Goal: Information Seeking & Learning: Check status

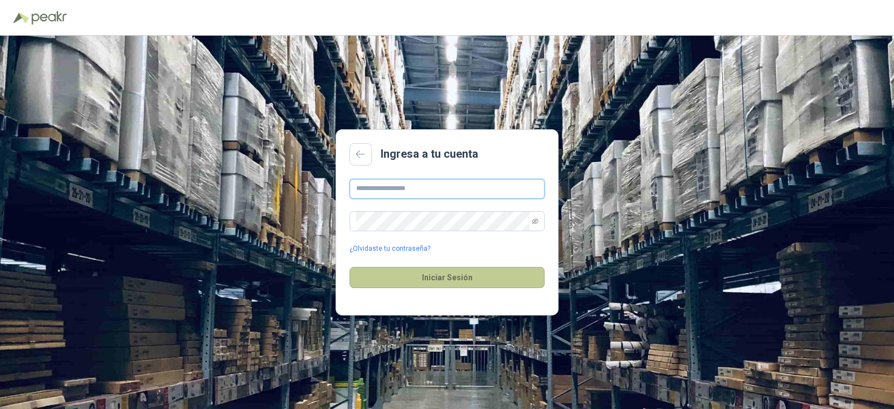
type input "**********"
click at [459, 287] on button "Iniciar Sesión" at bounding box center [446, 277] width 195 height 21
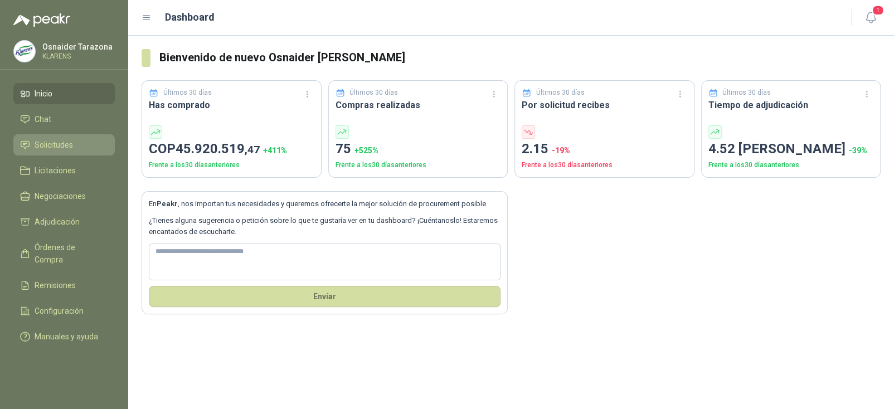
click at [53, 147] on span "Solicitudes" at bounding box center [54, 145] width 38 height 12
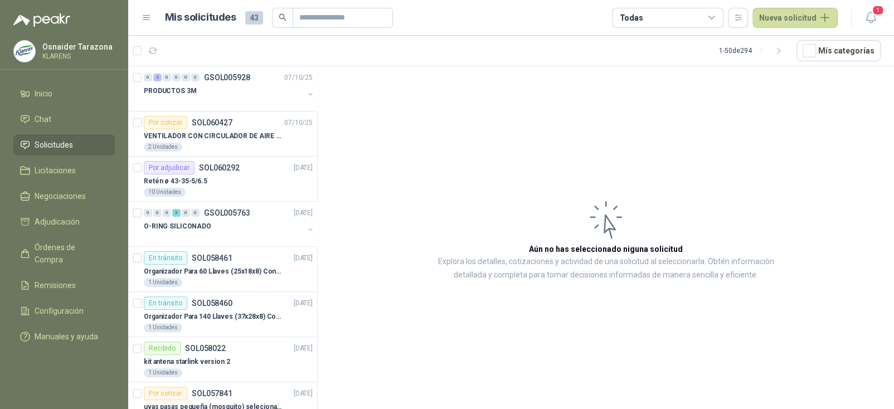
click at [670, 16] on div "Todas" at bounding box center [667, 18] width 111 height 20
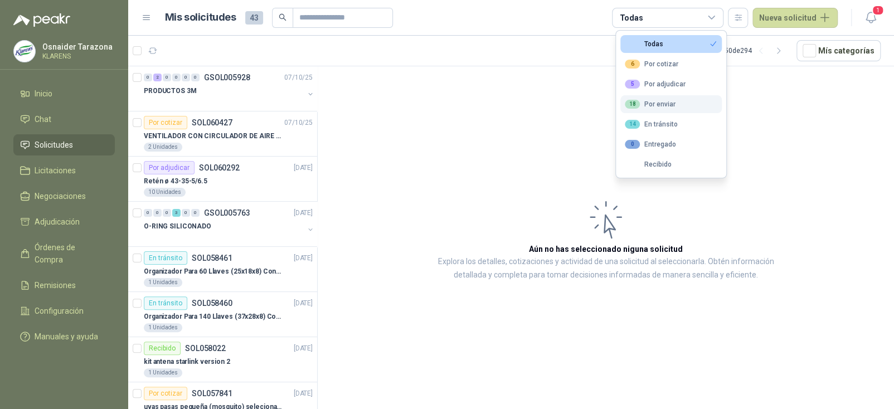
click at [664, 100] on div "18 Por enviar" at bounding box center [650, 104] width 51 height 9
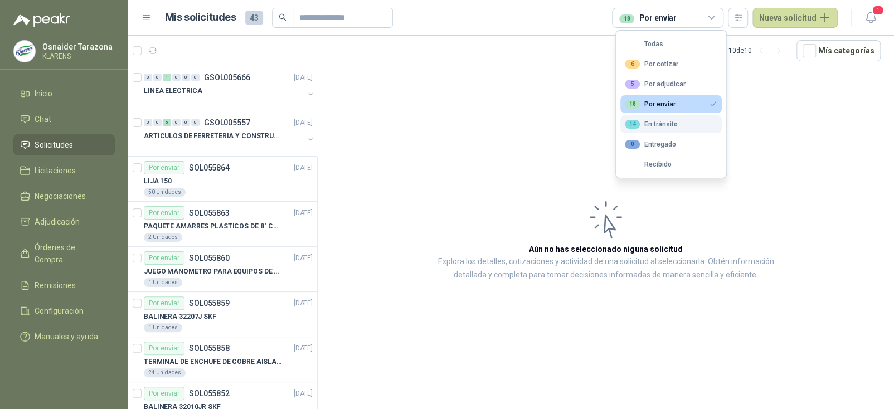
click at [660, 122] on div "14 En [PERSON_NAME]" at bounding box center [651, 124] width 53 height 9
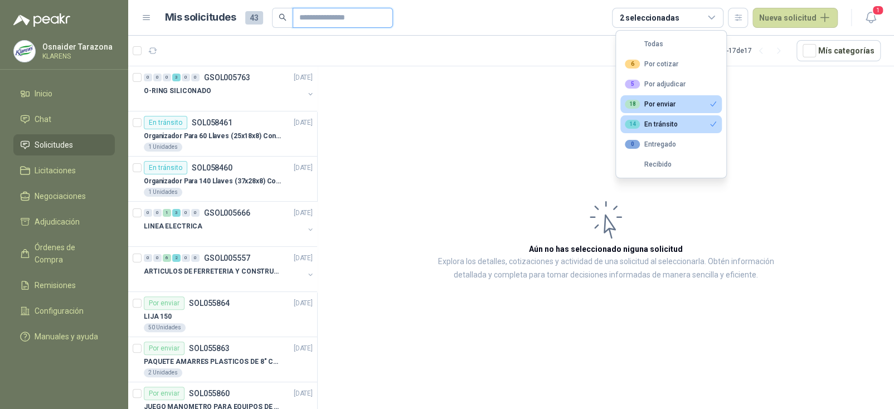
click at [314, 21] on input "text" at bounding box center [338, 17] width 78 height 19
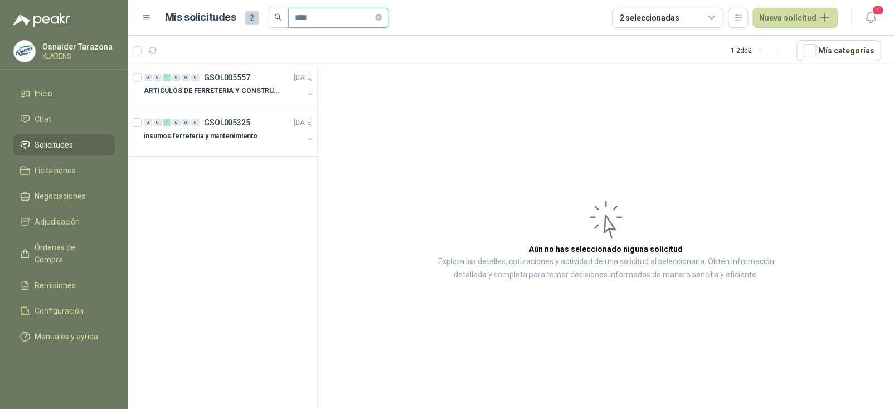
type input "****"
click at [222, 141] on div "insumos ferreteria y mantenimiento" at bounding box center [224, 135] width 160 height 13
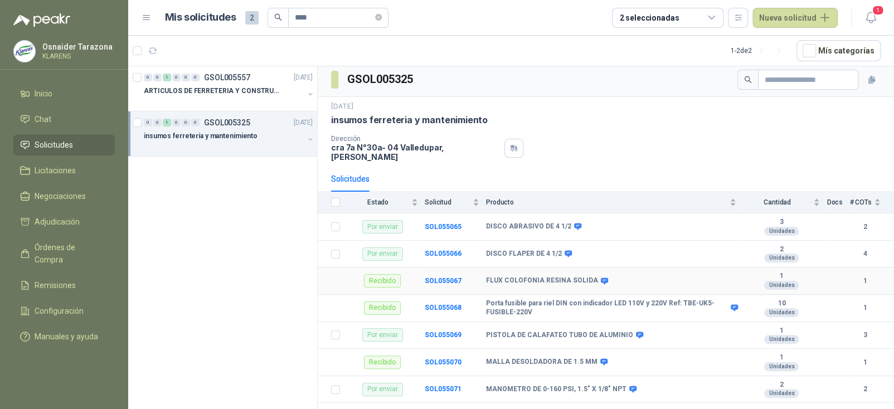
scroll to position [4, 0]
click at [231, 95] on p "ARTICULOS DE FERRETERIA Y CONSTRUCCION EN GENERAL" at bounding box center [213, 91] width 139 height 11
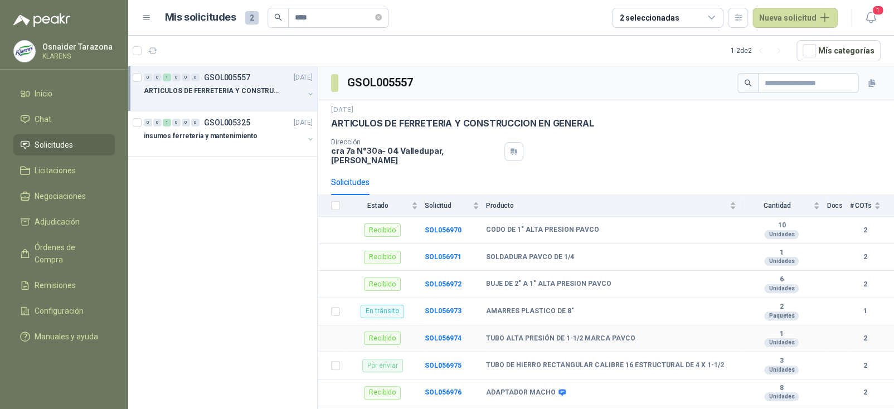
scroll to position [56, 0]
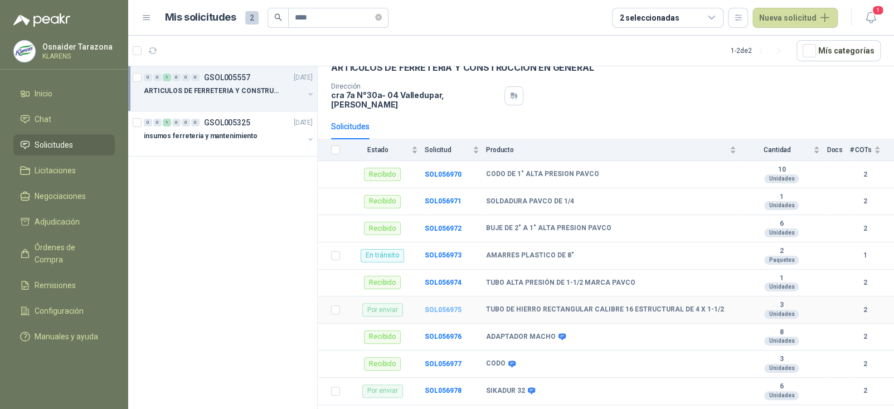
click at [452, 306] on b "SOL056975" at bounding box center [443, 310] width 37 height 8
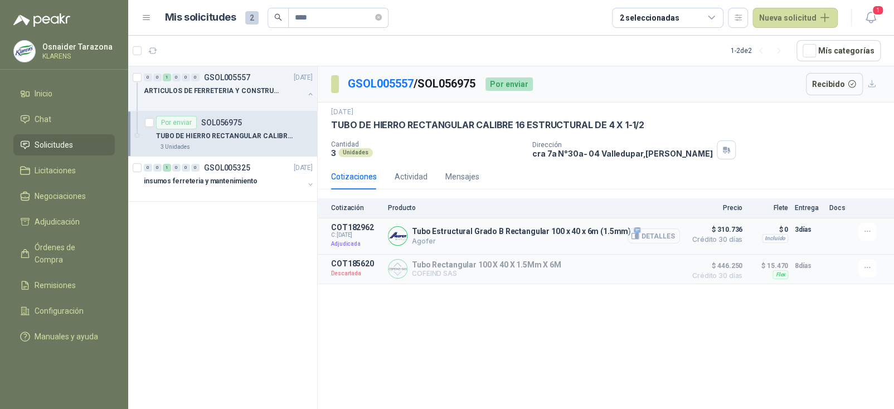
click at [649, 231] on button "Detalles" at bounding box center [653, 235] width 52 height 15
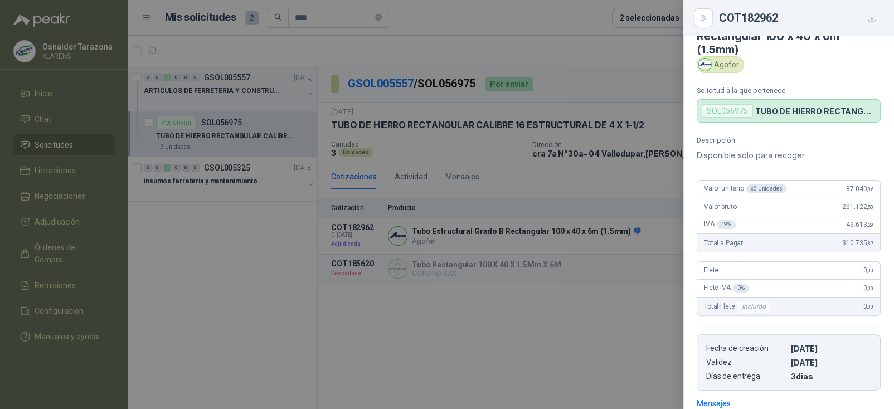
click at [567, 313] on div at bounding box center [447, 204] width 894 height 409
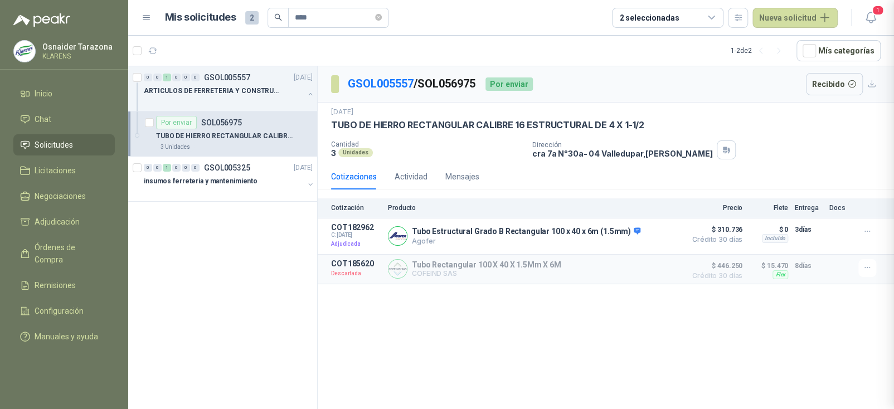
scroll to position [201, 0]
click at [555, 354] on div "GSOL005557 / SOL056975 Por enviar Recibido [DATE] TUBO DE HIERRO RECTANGULAR CA…" at bounding box center [606, 239] width 576 height 347
